Goal: Information Seeking & Learning: Learn about a topic

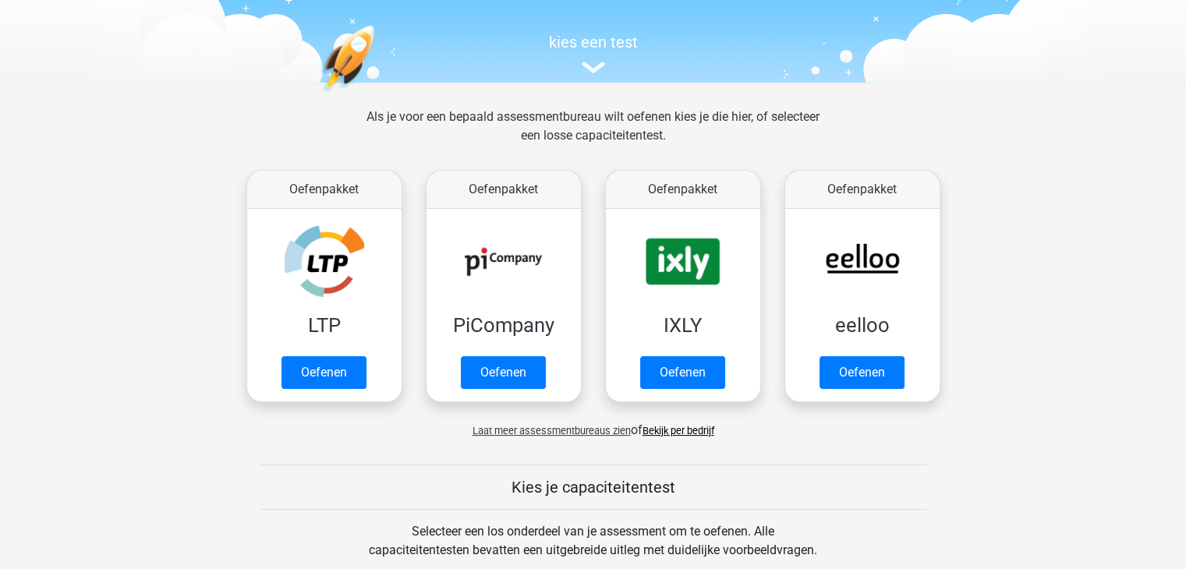
scroll to position [145, 0]
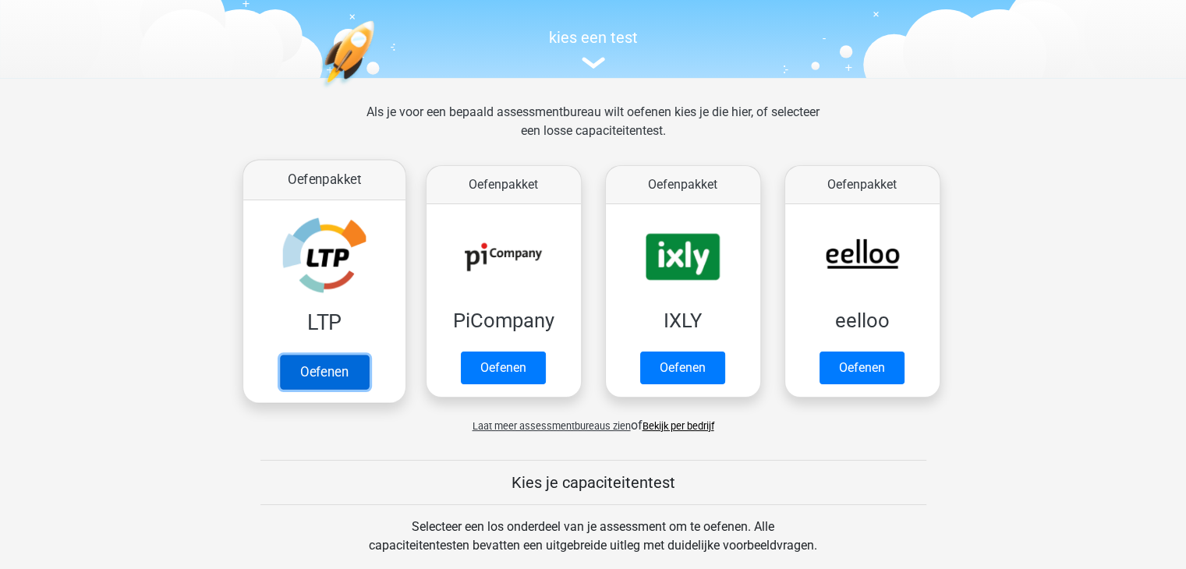
click at [341, 363] on link "Oefenen" at bounding box center [323, 372] width 89 height 34
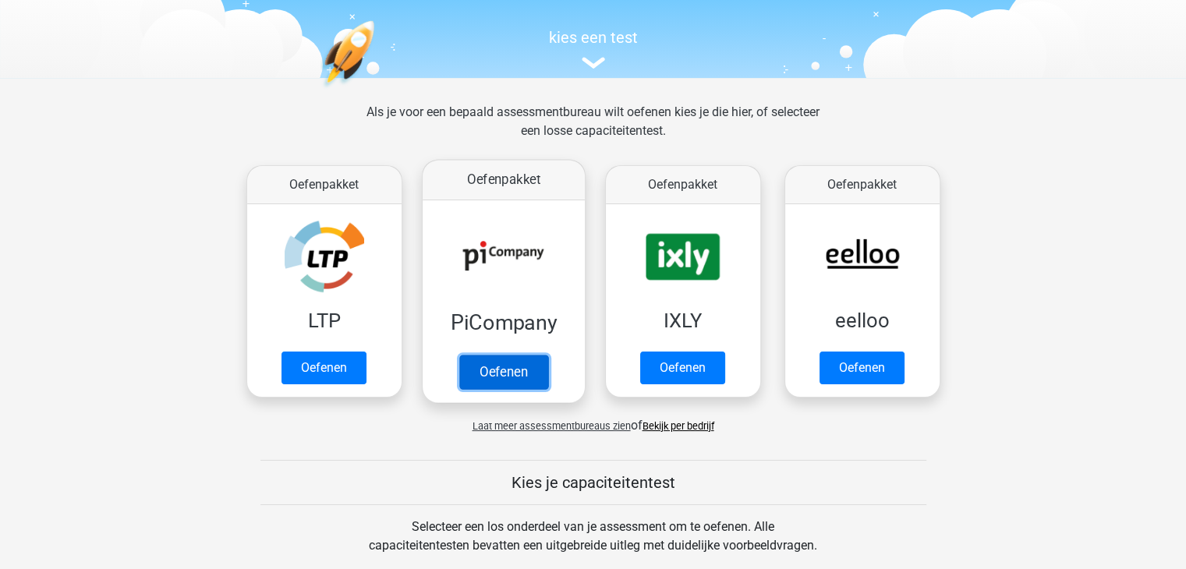
click at [519, 373] on link "Oefenen" at bounding box center [502, 372] width 89 height 34
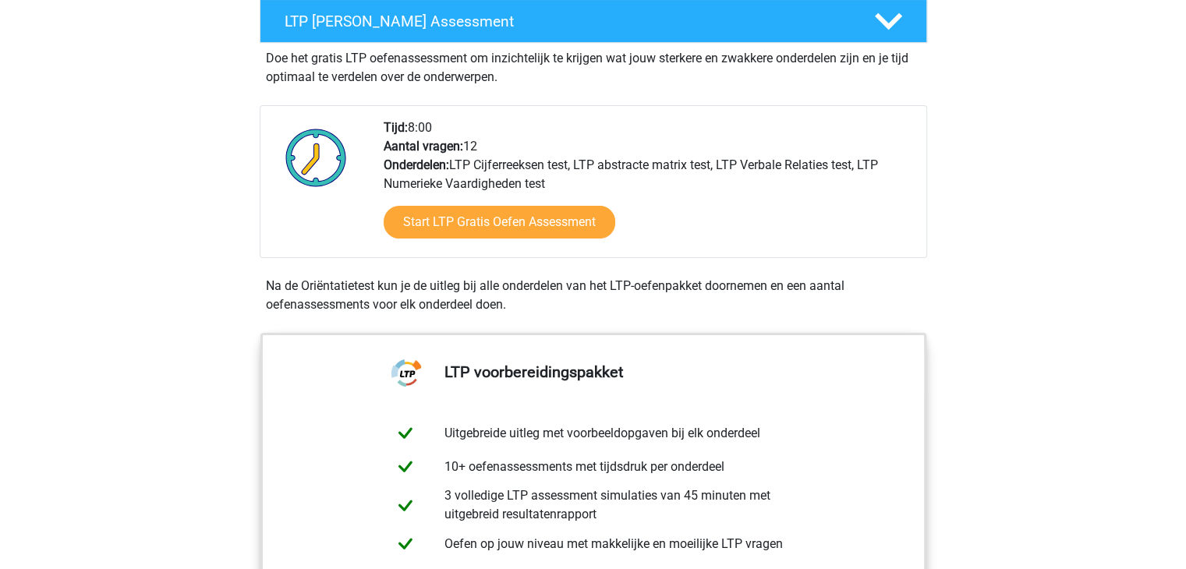
scroll to position [303, 0]
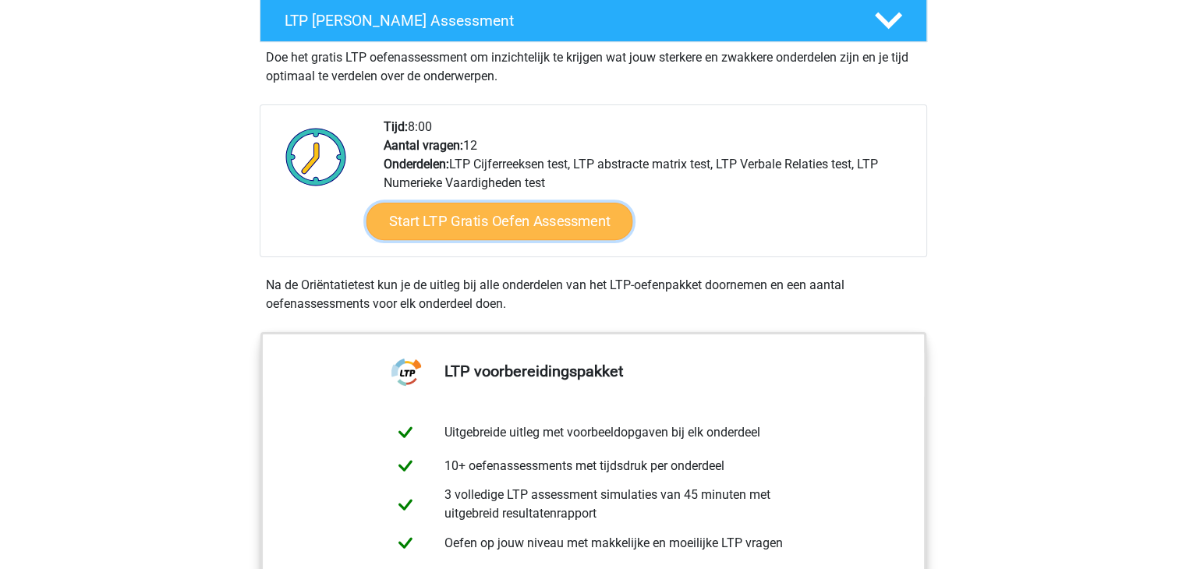
click at [466, 221] on link "Start LTP Gratis Oefen Assessment" at bounding box center [499, 221] width 267 height 37
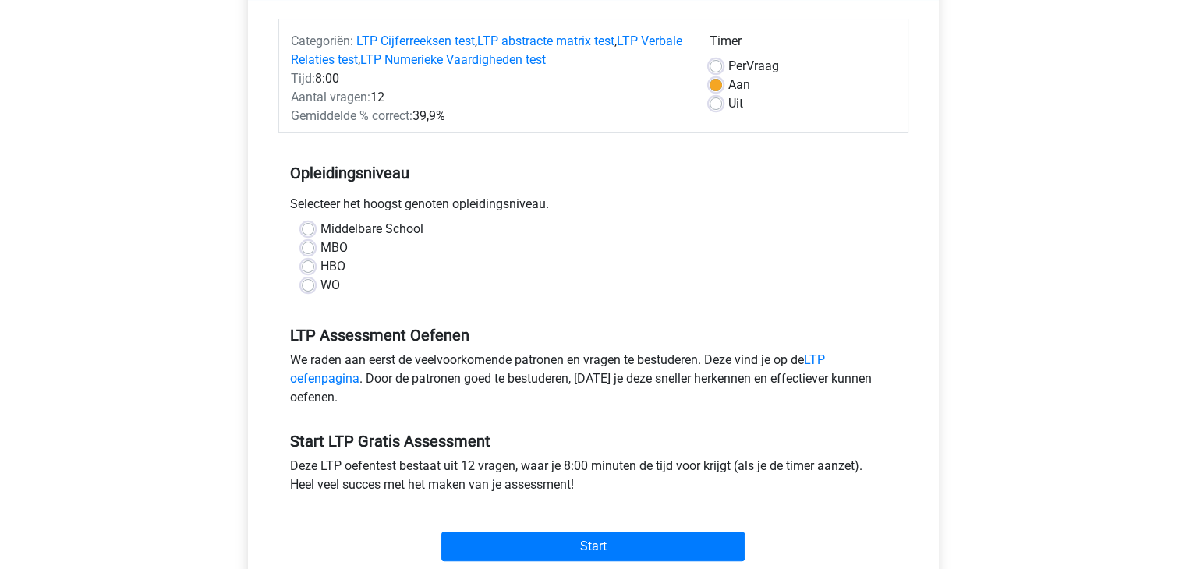
scroll to position [233, 0]
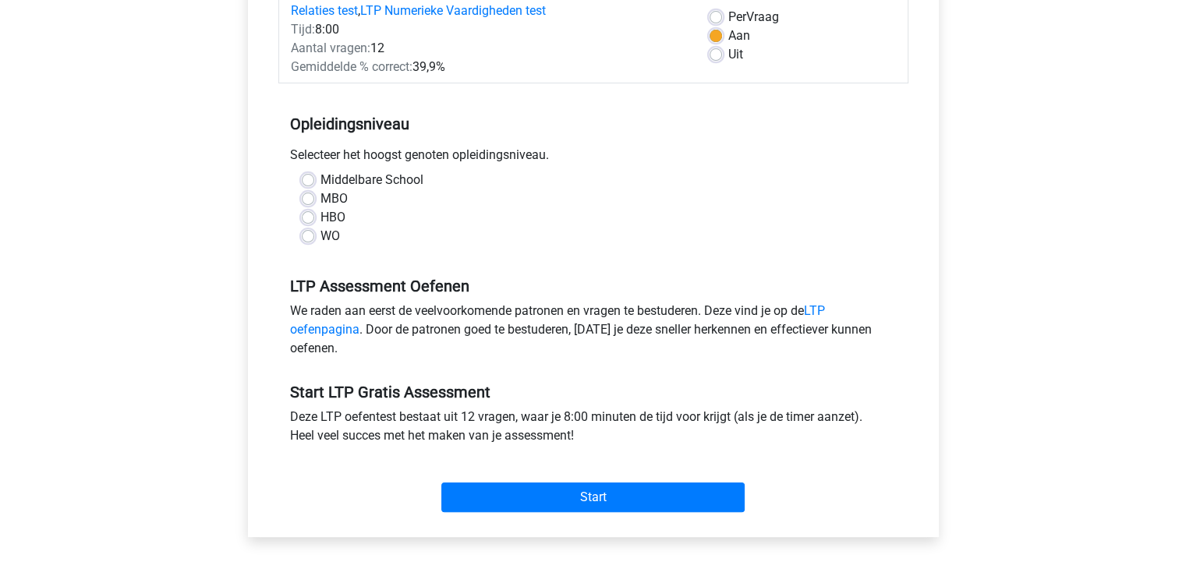
click at [320, 178] on label "Middelbare School" at bounding box center [371, 180] width 103 height 19
click at [306, 178] on input "Middelbare School" at bounding box center [308, 179] width 12 height 16
radio input "true"
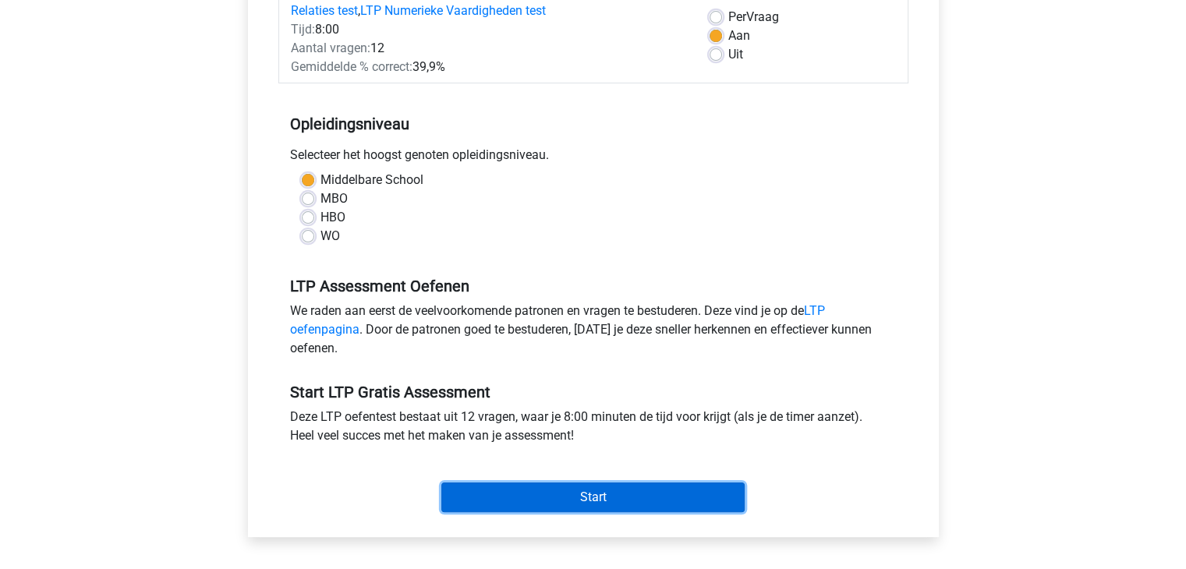
click at [603, 490] on input "Start" at bounding box center [592, 498] width 303 height 30
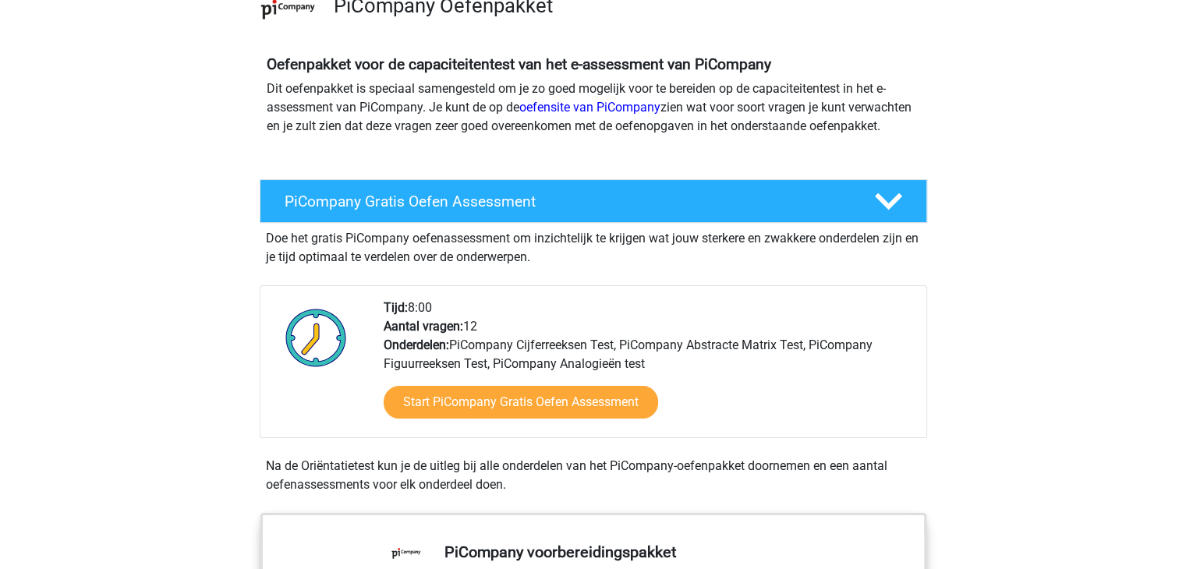
scroll to position [161, 0]
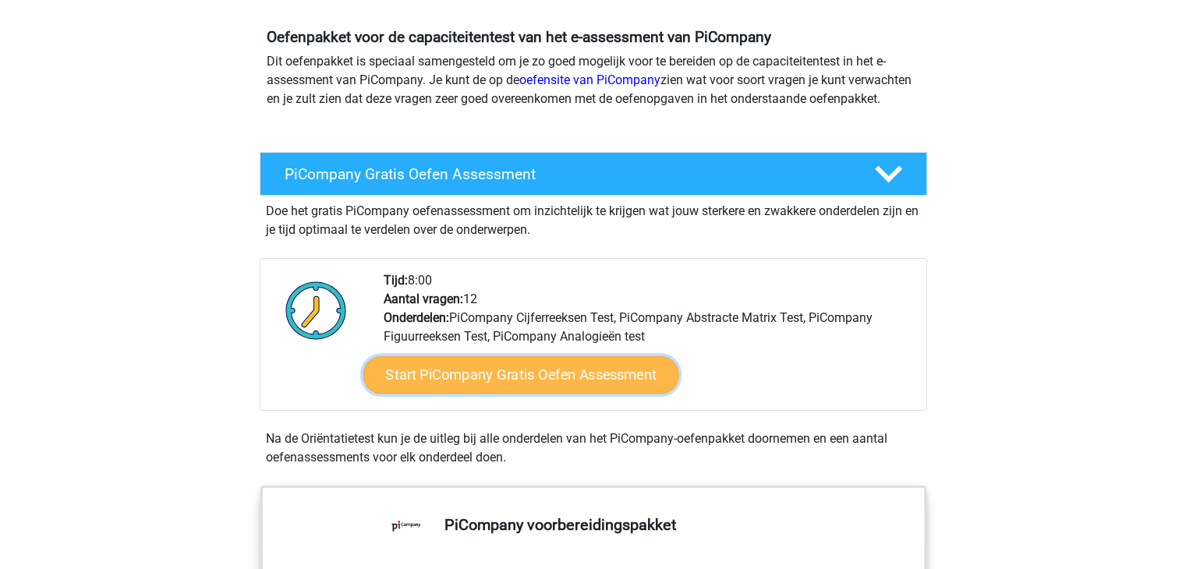
click at [518, 391] on link "Start PiCompany Gratis Oefen Assessment" at bounding box center [521, 374] width 316 height 37
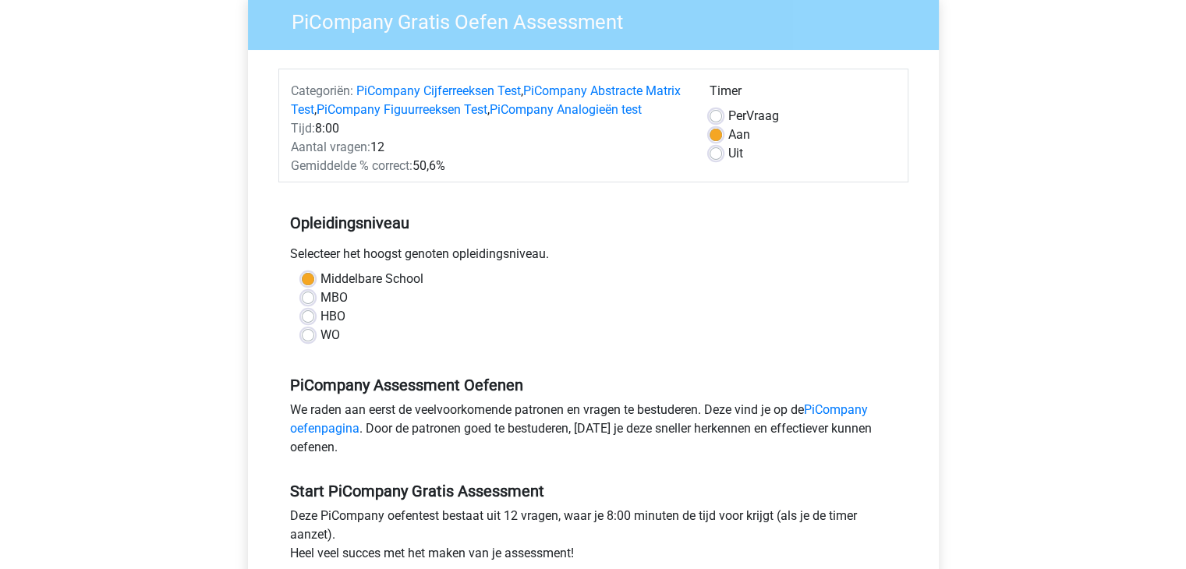
scroll to position [134, 0]
click at [320, 345] on label "WO" at bounding box center [329, 335] width 19 height 19
click at [303, 341] on input "WO" at bounding box center [308, 334] width 12 height 16
radio input "true"
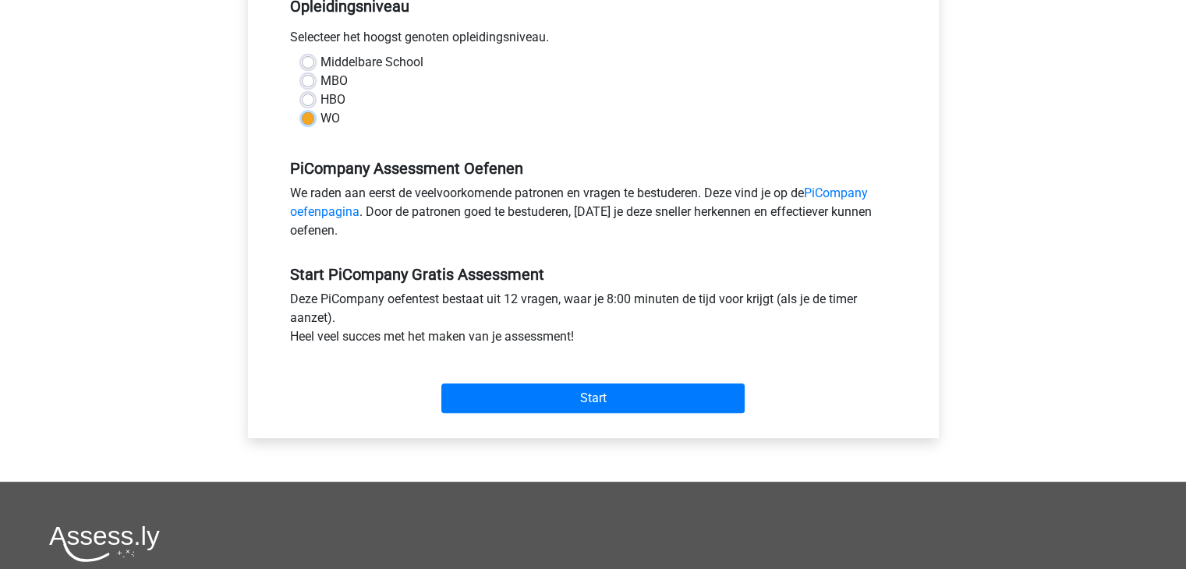
scroll to position [352, 0]
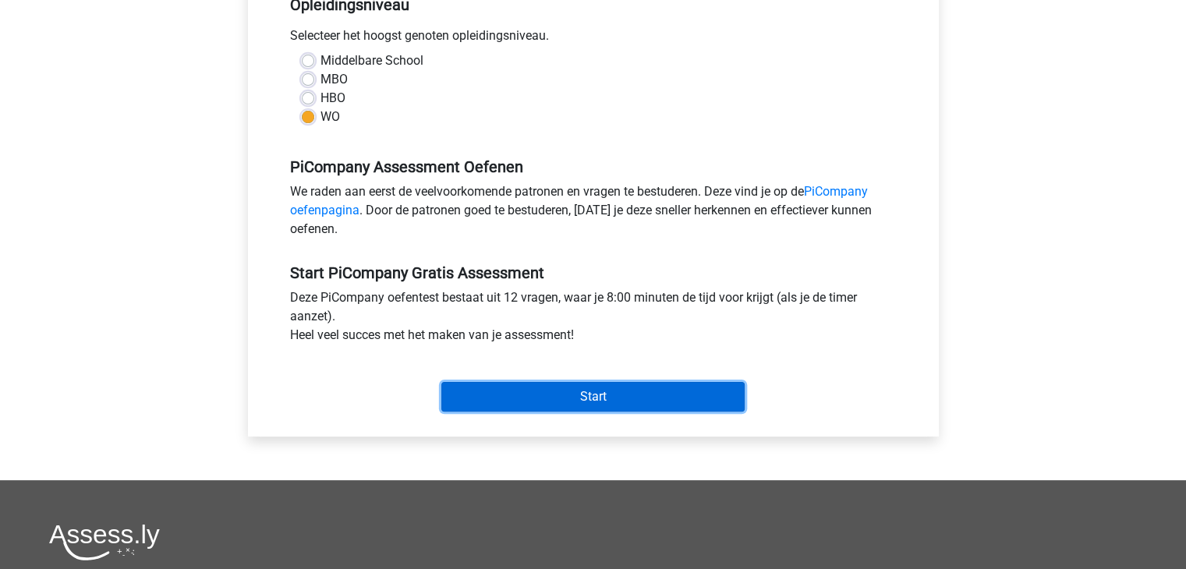
click at [519, 412] on input "Start" at bounding box center [592, 397] width 303 height 30
